Goal: Find specific page/section

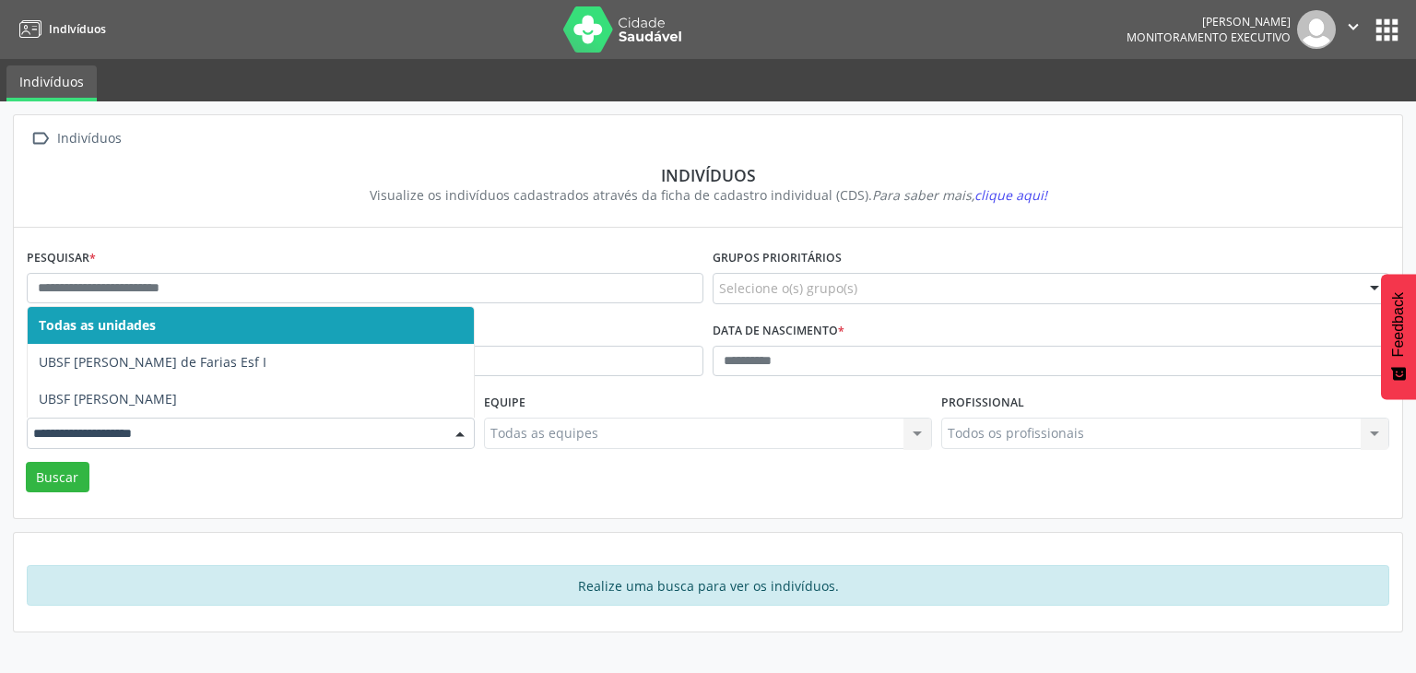
click at [335, 443] on div at bounding box center [251, 433] width 448 height 31
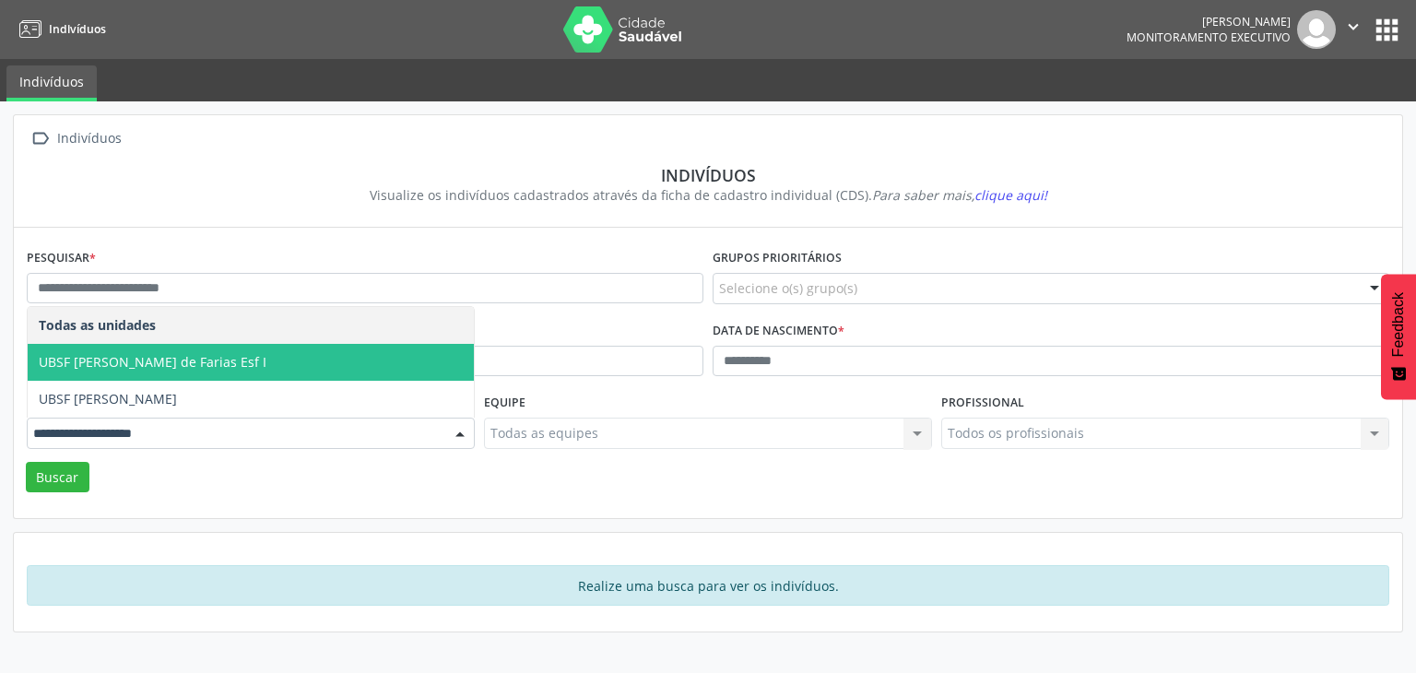
click at [361, 364] on span "UBSF [PERSON_NAME] de Farias Esf I" at bounding box center [251, 362] width 446 height 37
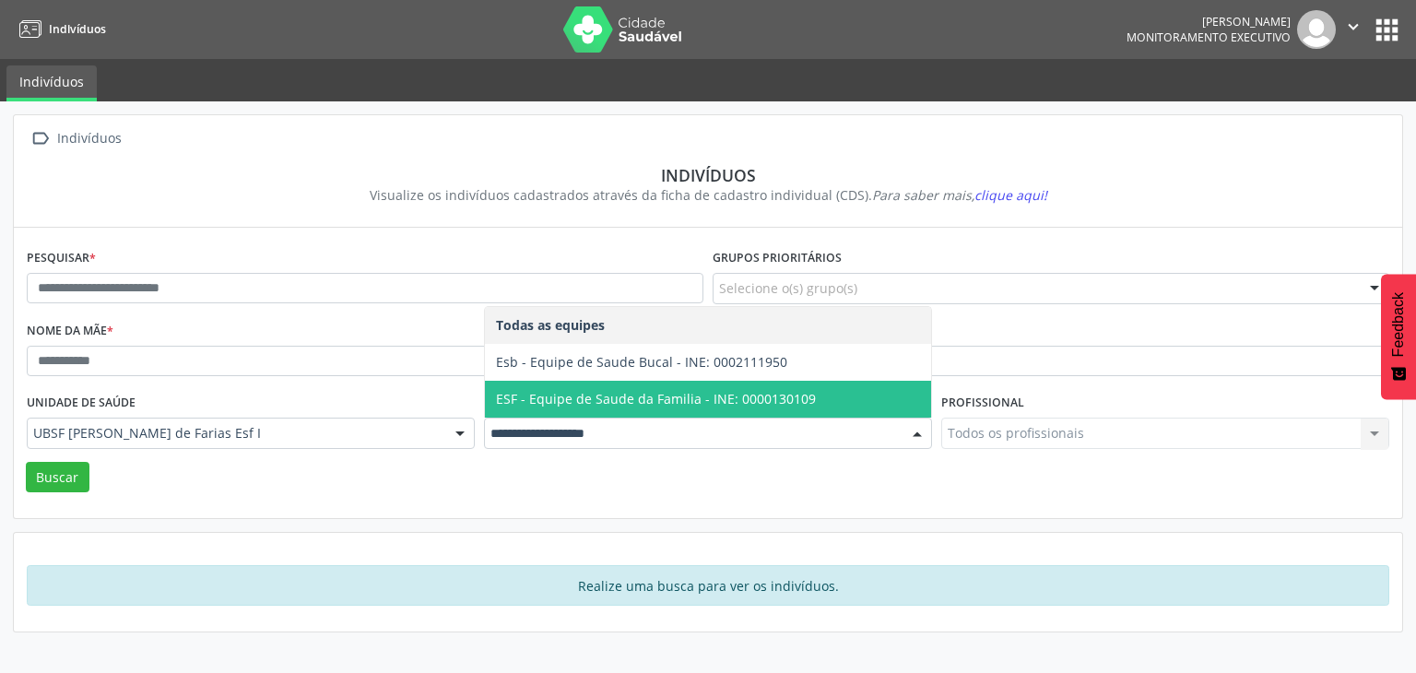
click at [776, 405] on span "ESF - Equipe de Saude da Familia - INE: 0000130109" at bounding box center [656, 399] width 320 height 18
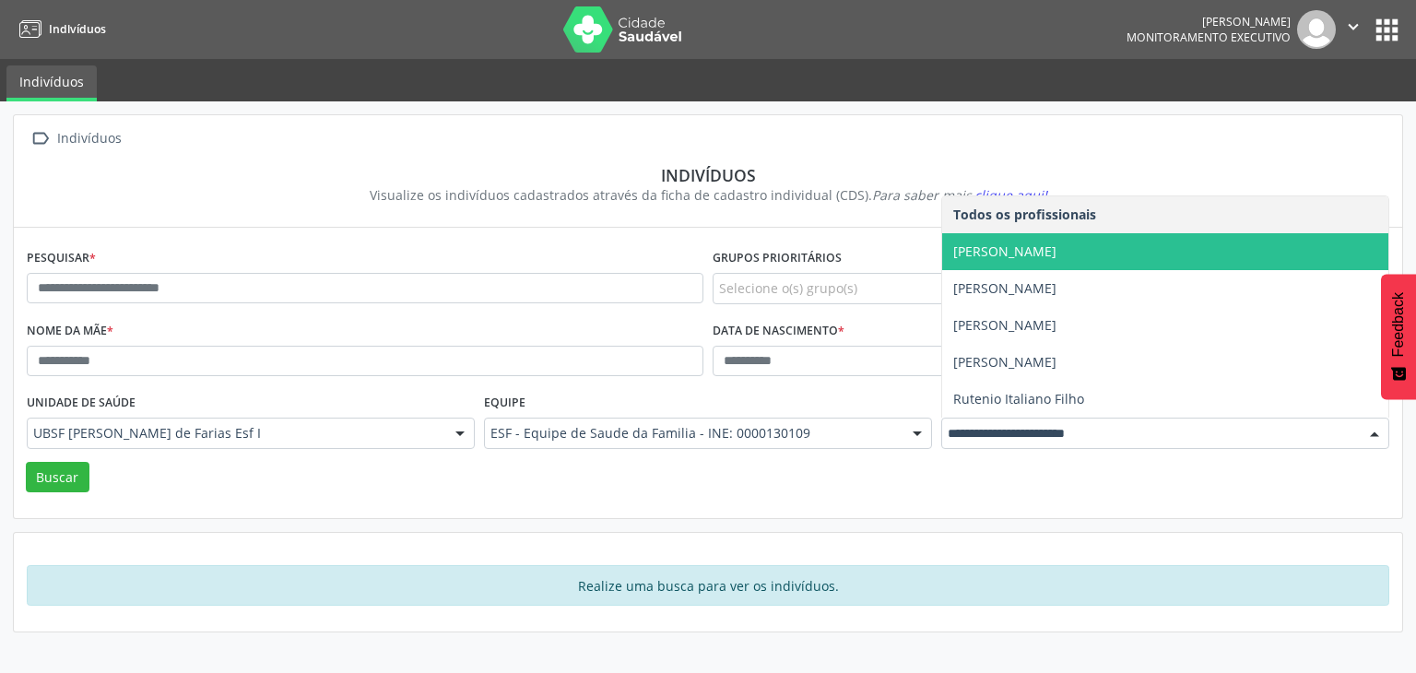
click at [1044, 239] on span "[PERSON_NAME]" at bounding box center [1165, 251] width 446 height 37
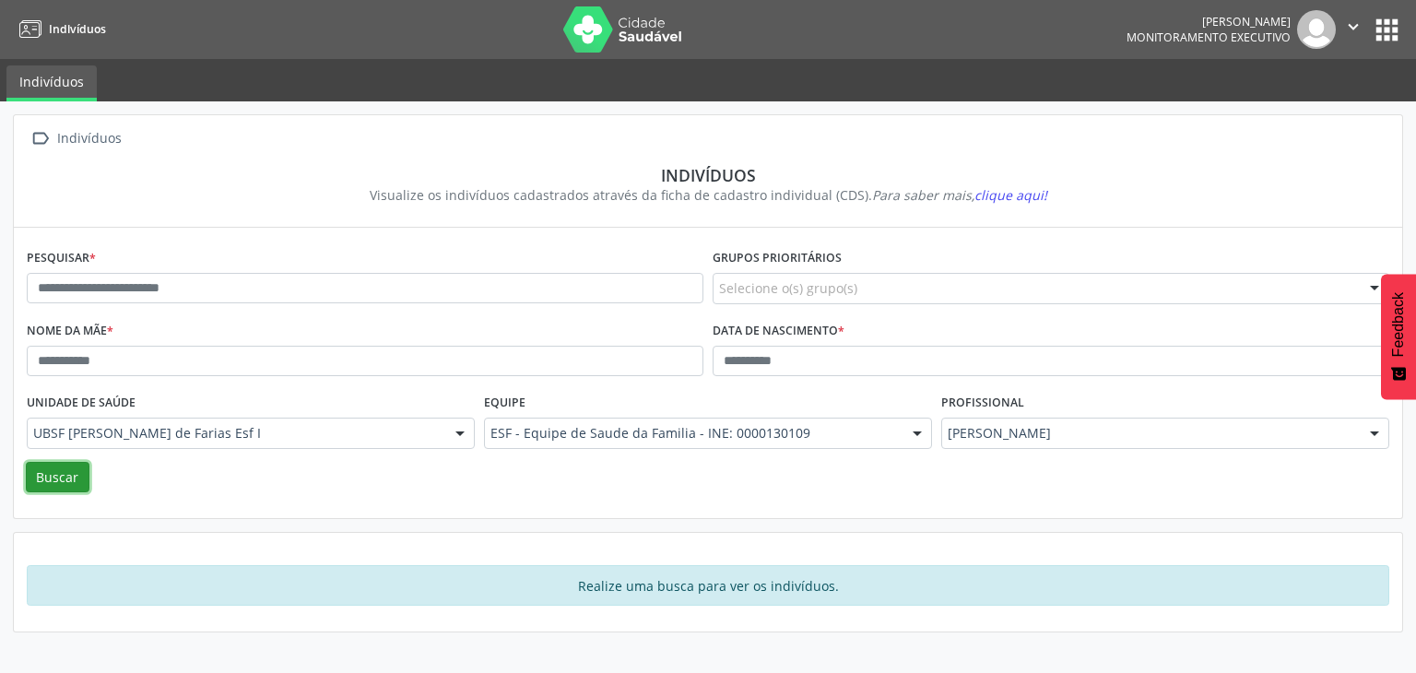
click at [59, 473] on button "Buscar" at bounding box center [58, 477] width 64 height 31
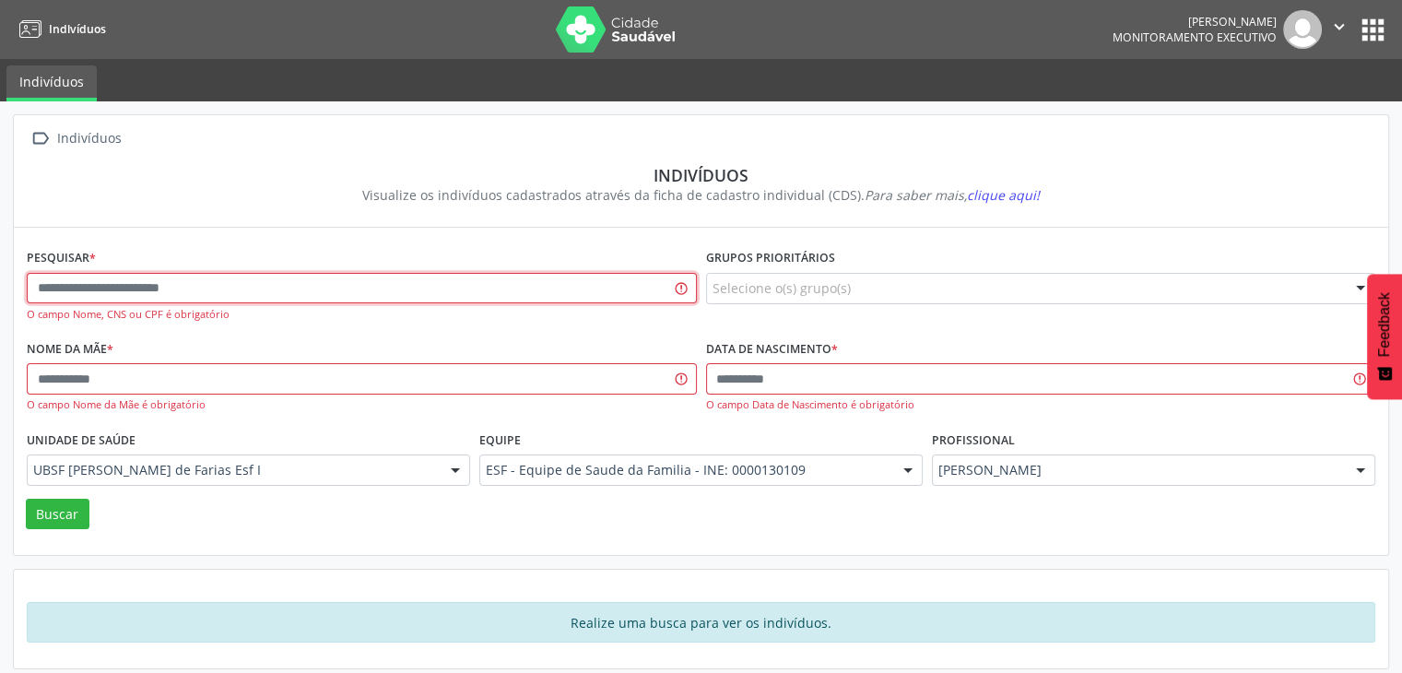
click at [246, 296] on input "text" at bounding box center [362, 288] width 670 height 31
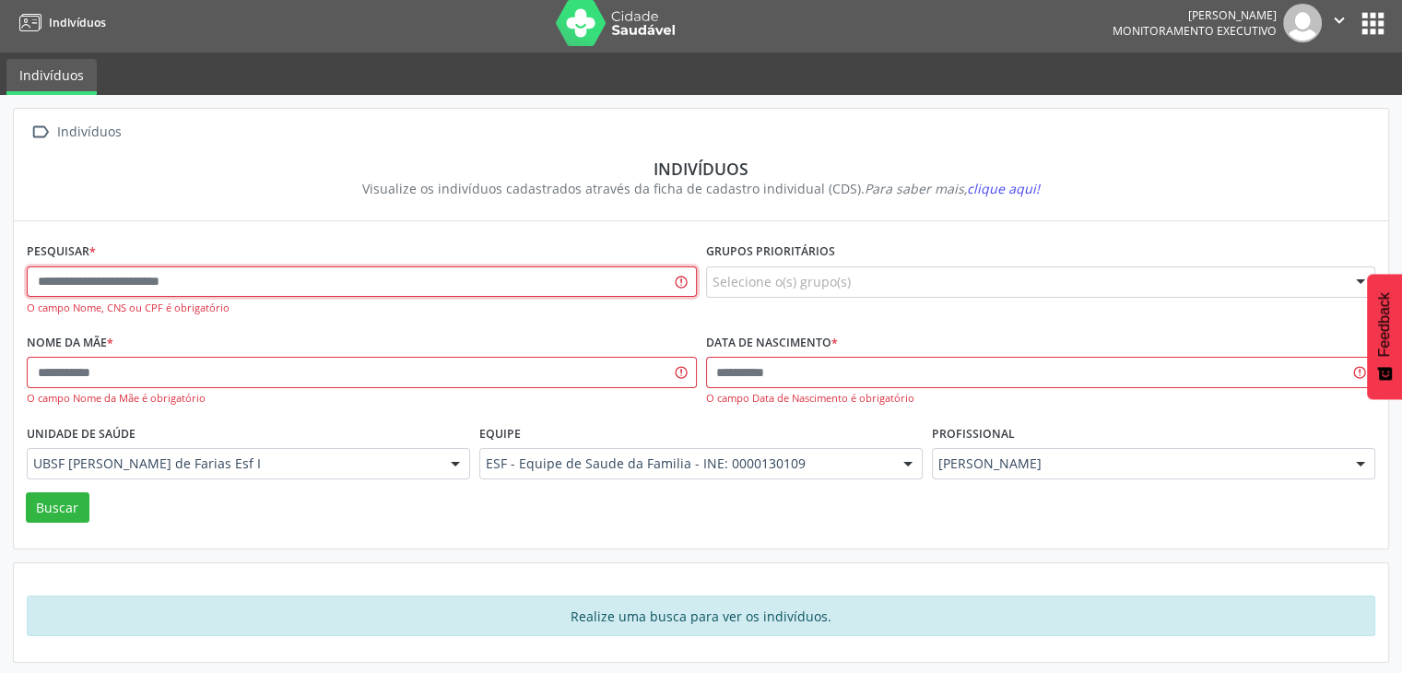
scroll to position [7, 0]
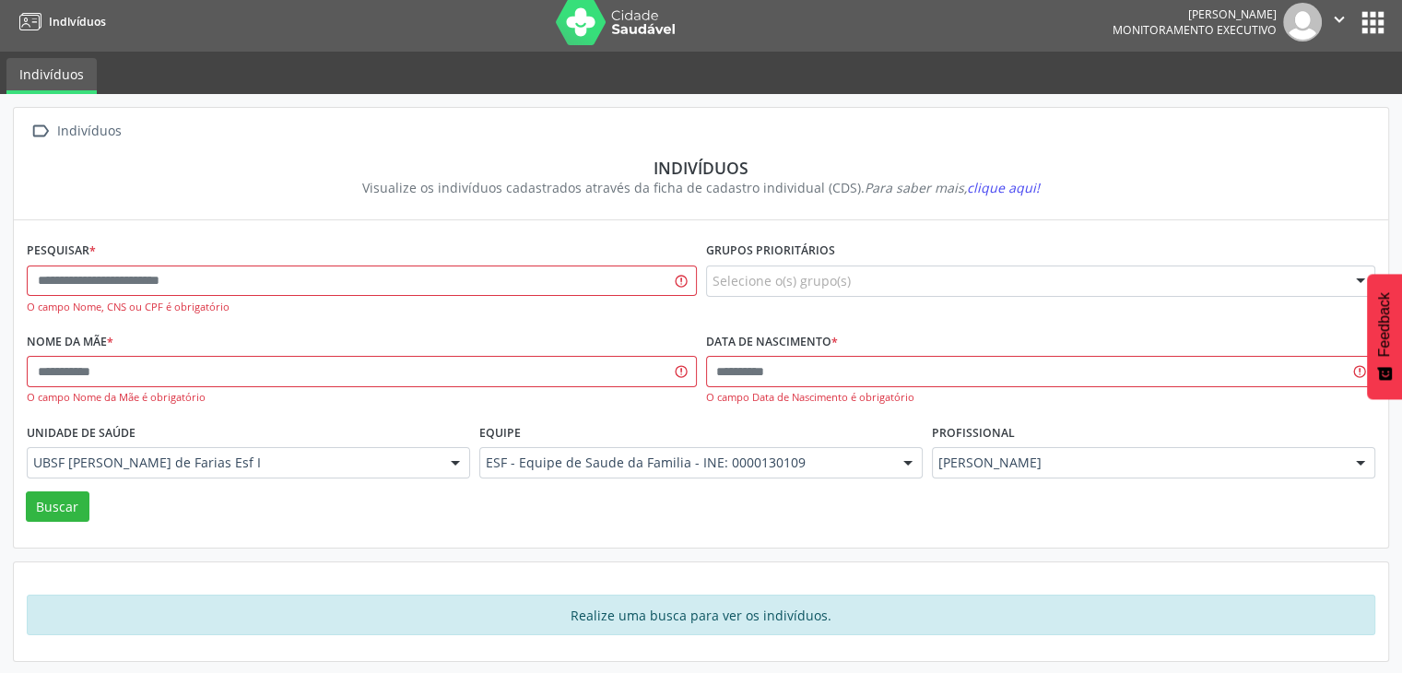
click at [977, 273] on div "Selecione o(s) grupo(s)" at bounding box center [1041, 280] width 670 height 31
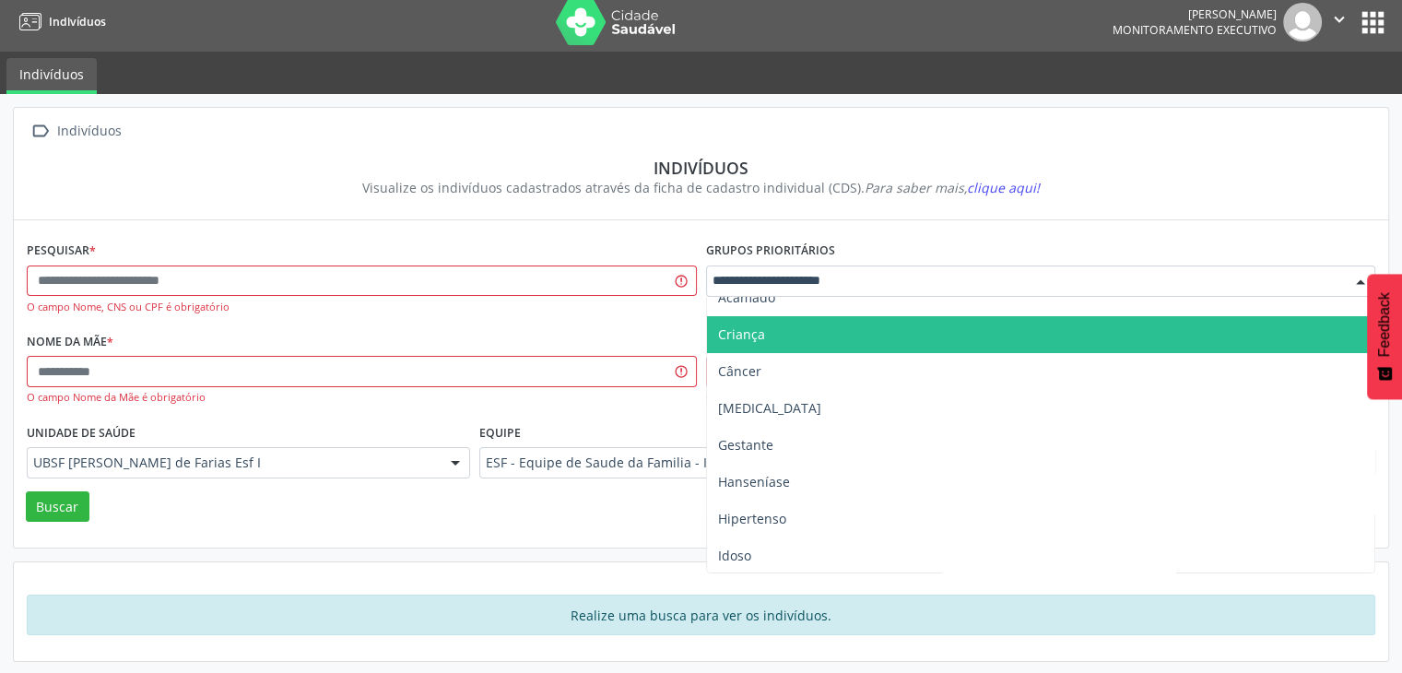
scroll to position [0, 0]
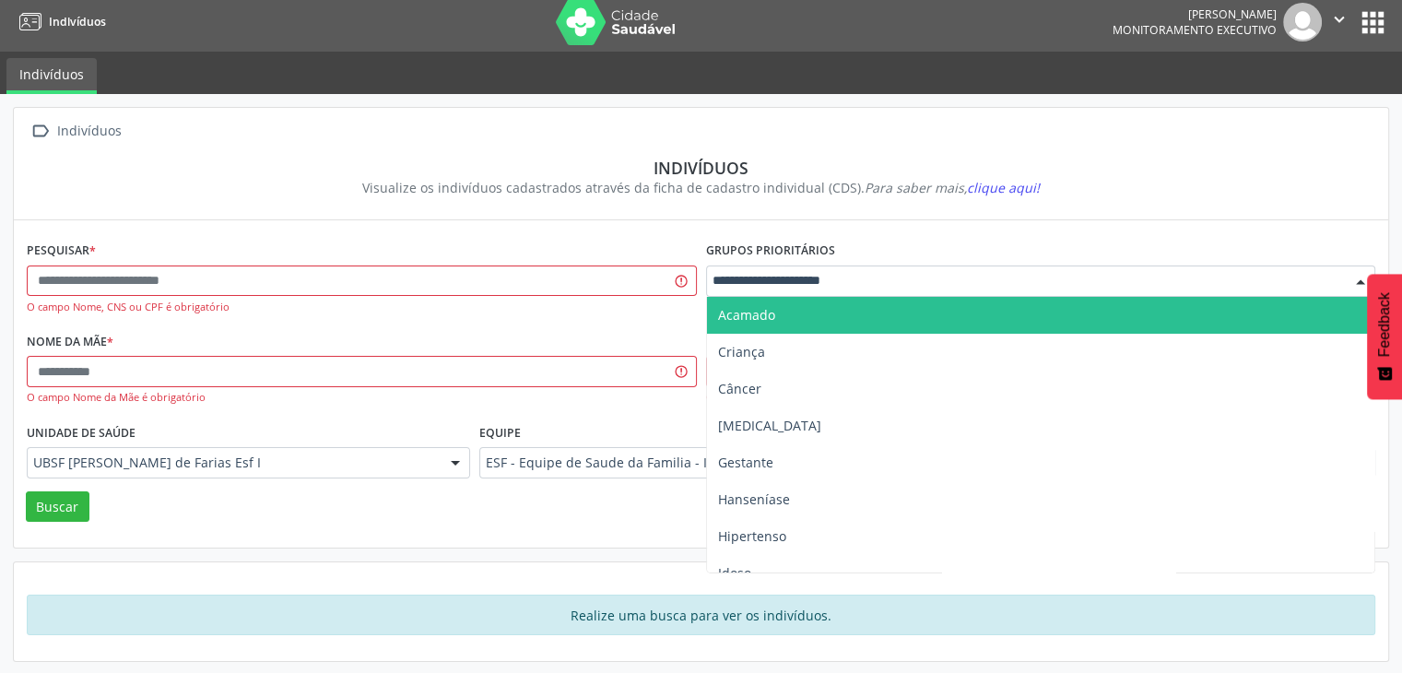
click at [829, 322] on span "Acamado" at bounding box center [1041, 315] width 668 height 37
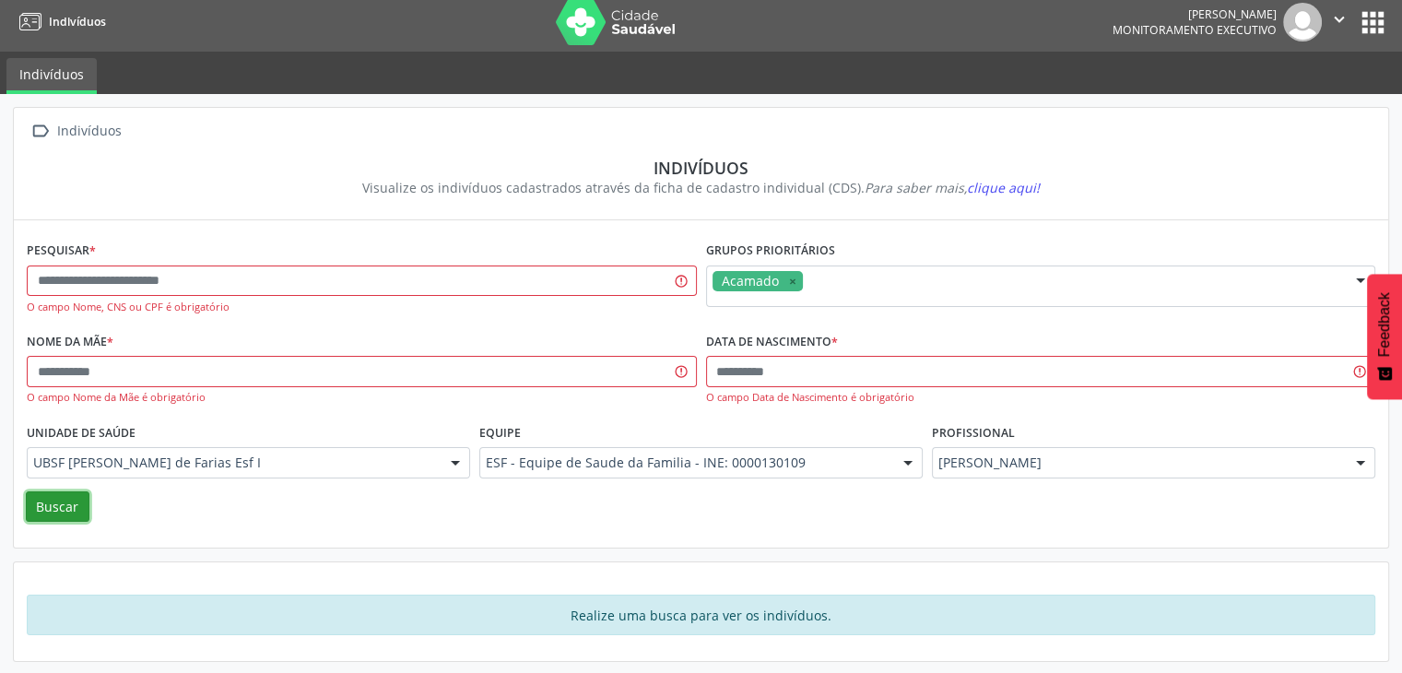
click at [44, 504] on button "Buscar" at bounding box center [58, 506] width 64 height 31
click at [57, 504] on button "Buscar" at bounding box center [58, 506] width 64 height 31
